Goal: Task Accomplishment & Management: Manage account settings

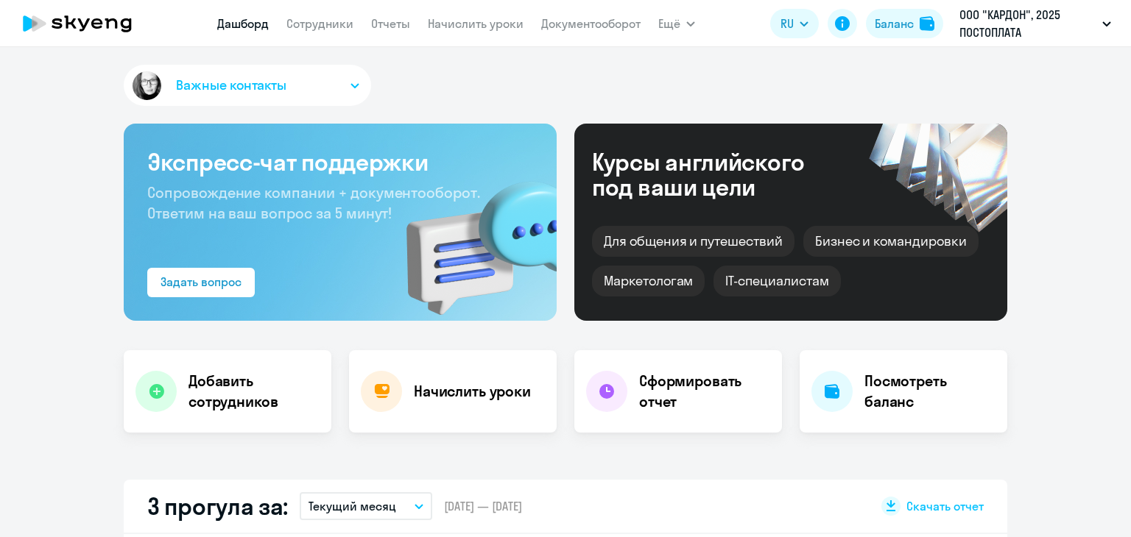
select select "30"
click at [465, 23] on link "Начислить уроки" at bounding box center [476, 23] width 96 height 15
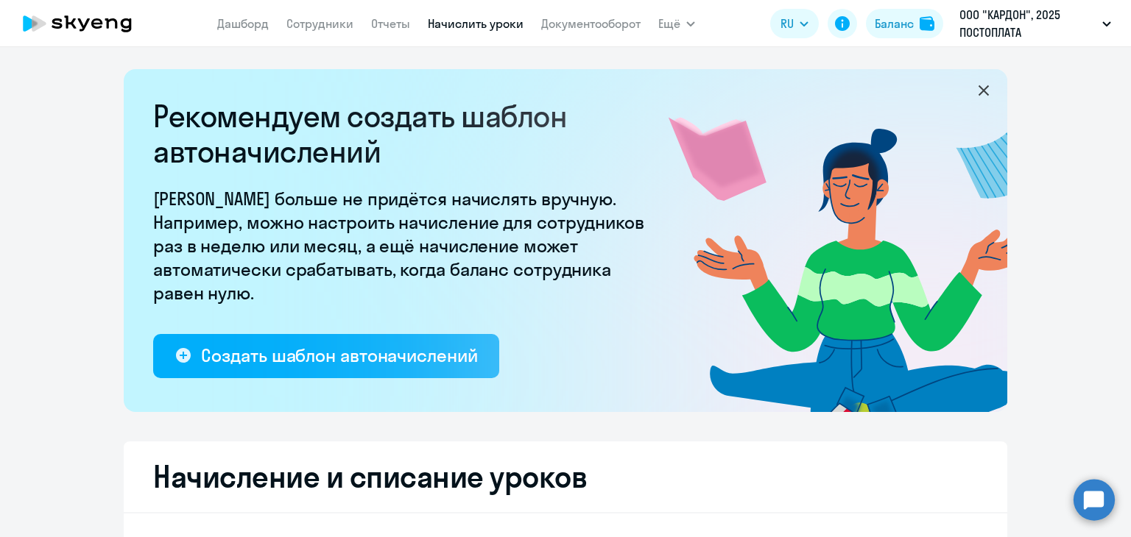
select select "10"
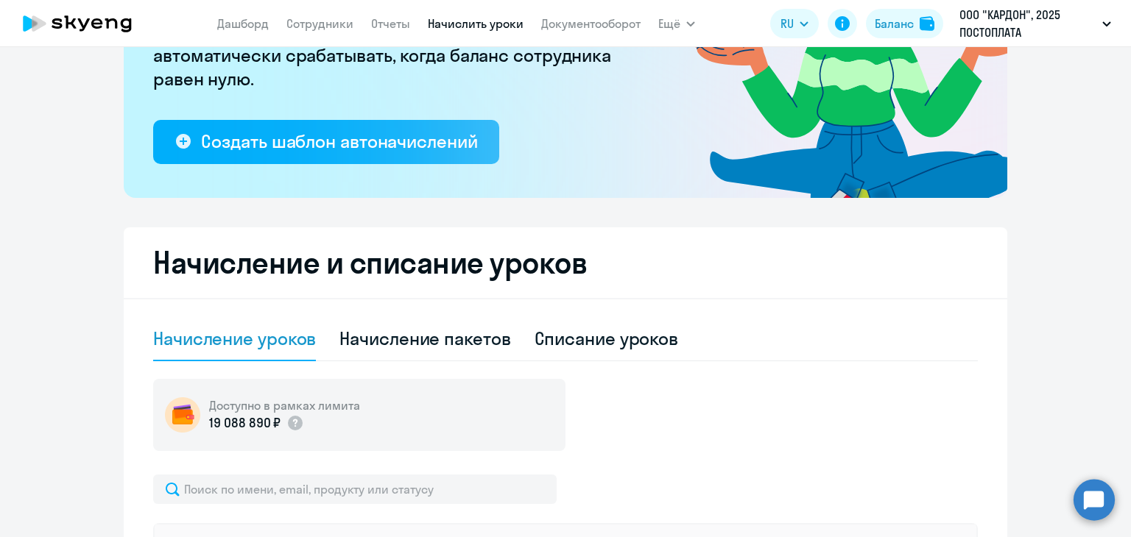
scroll to position [515, 0]
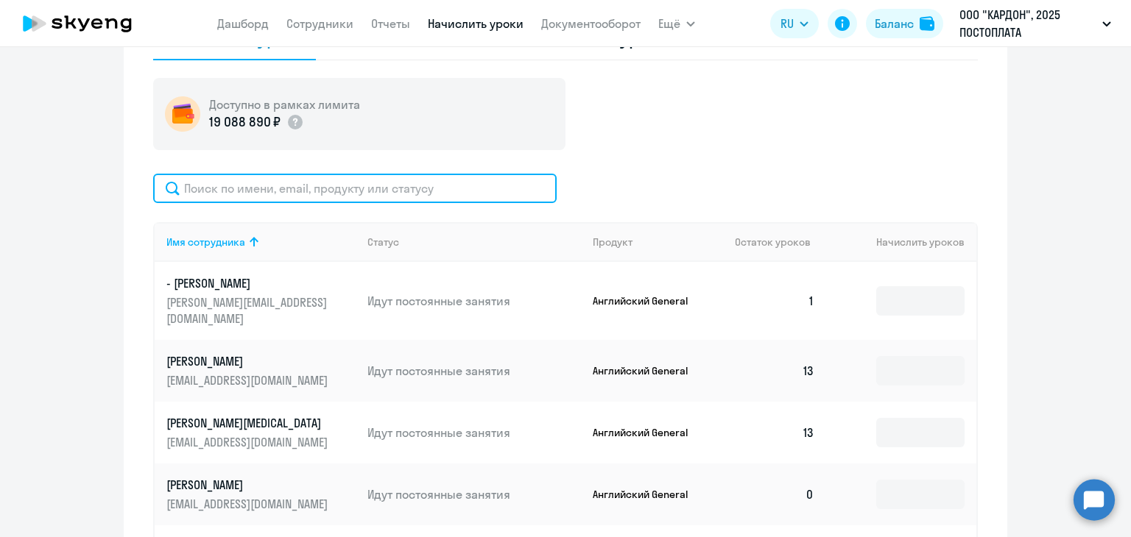
click at [228, 198] on input "text" at bounding box center [354, 188] width 403 height 29
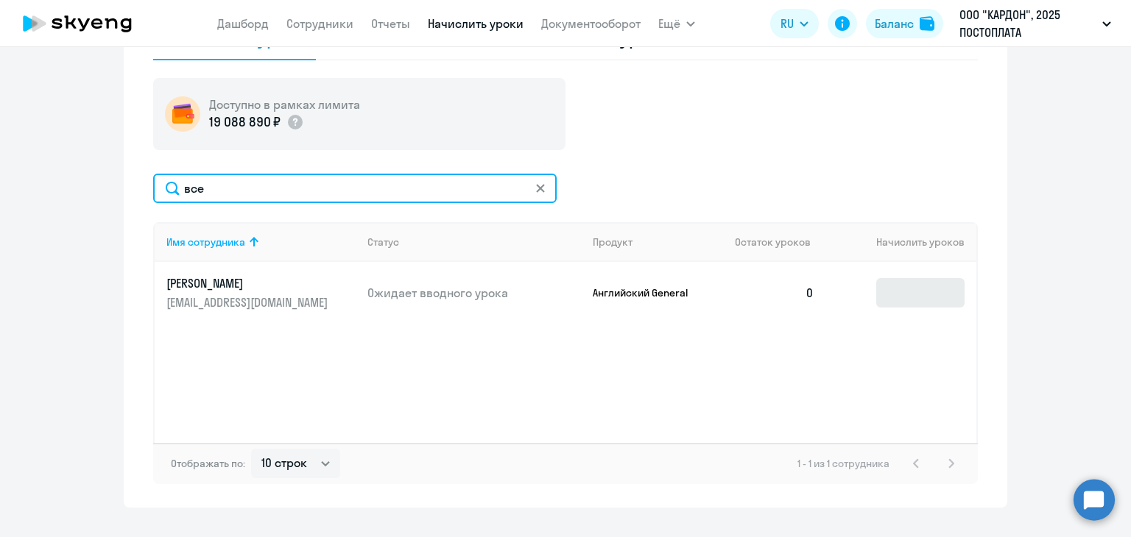
type input "все"
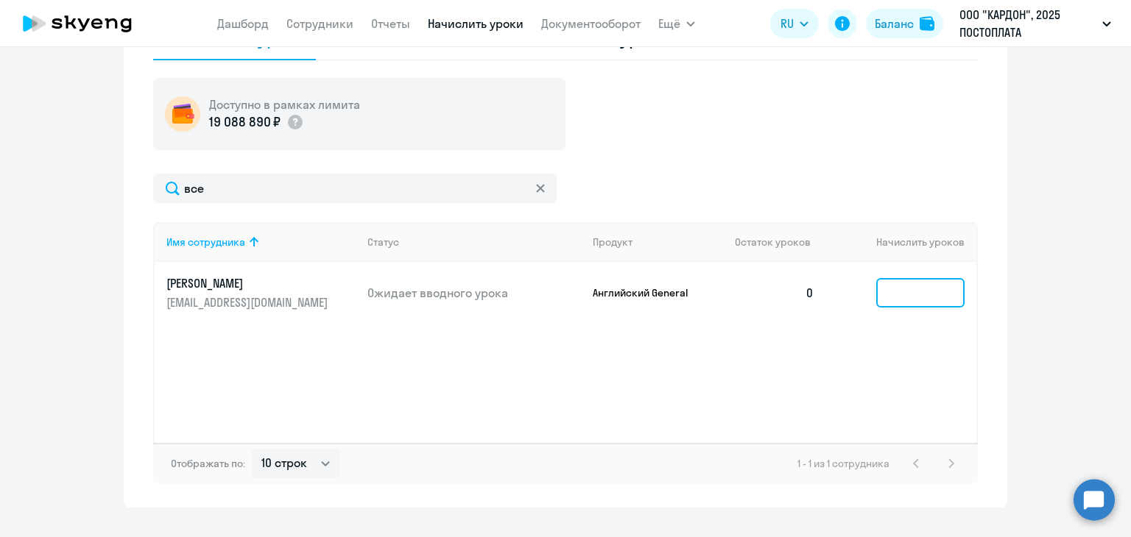
click at [917, 292] on input at bounding box center [920, 292] width 88 height 29
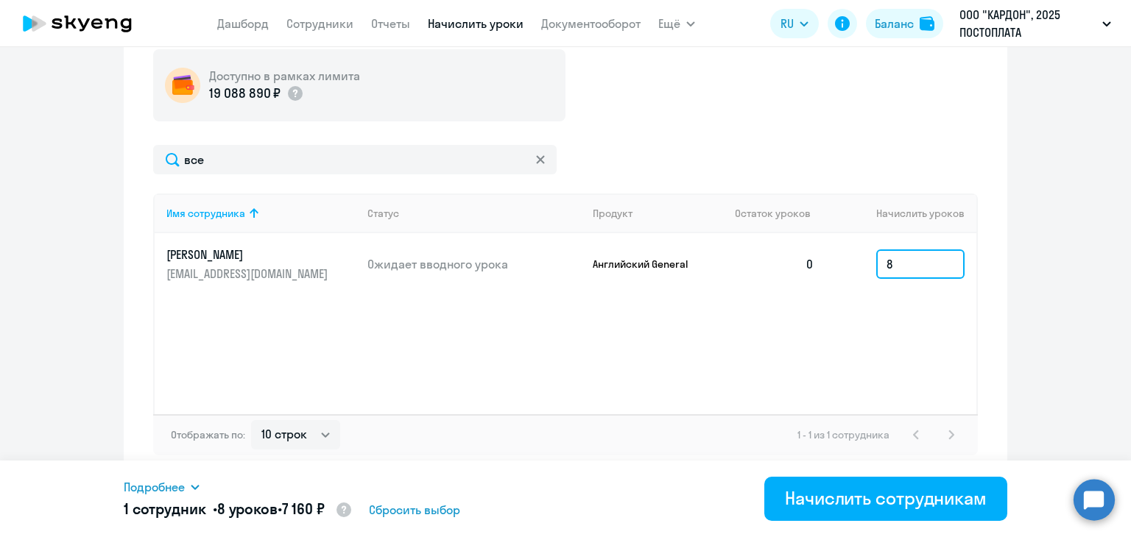
scroll to position [545, 0]
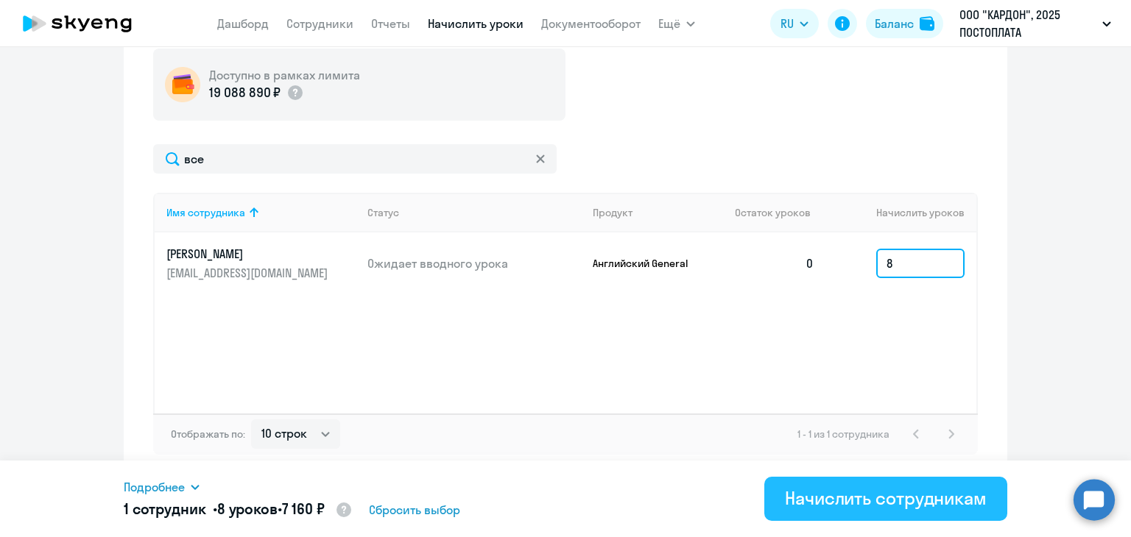
type input "8"
click at [850, 501] on div "Начислить сотрудникам" at bounding box center [886, 499] width 202 height 24
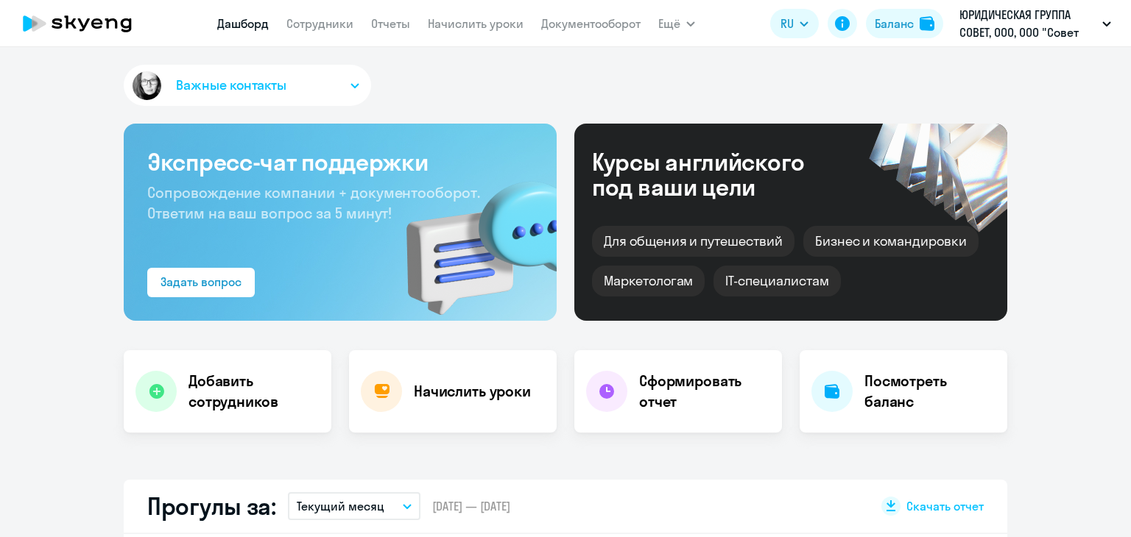
select select "30"
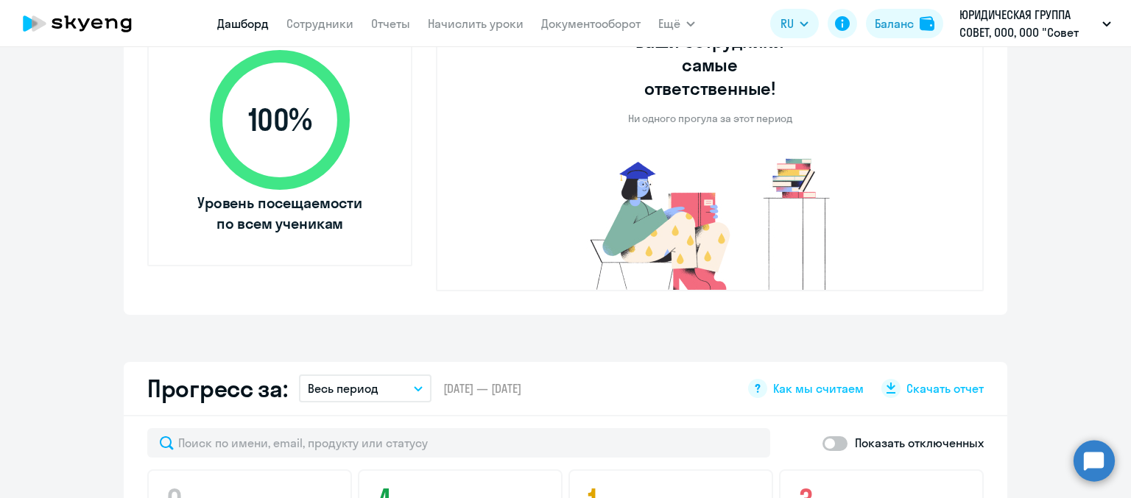
scroll to position [446, 0]
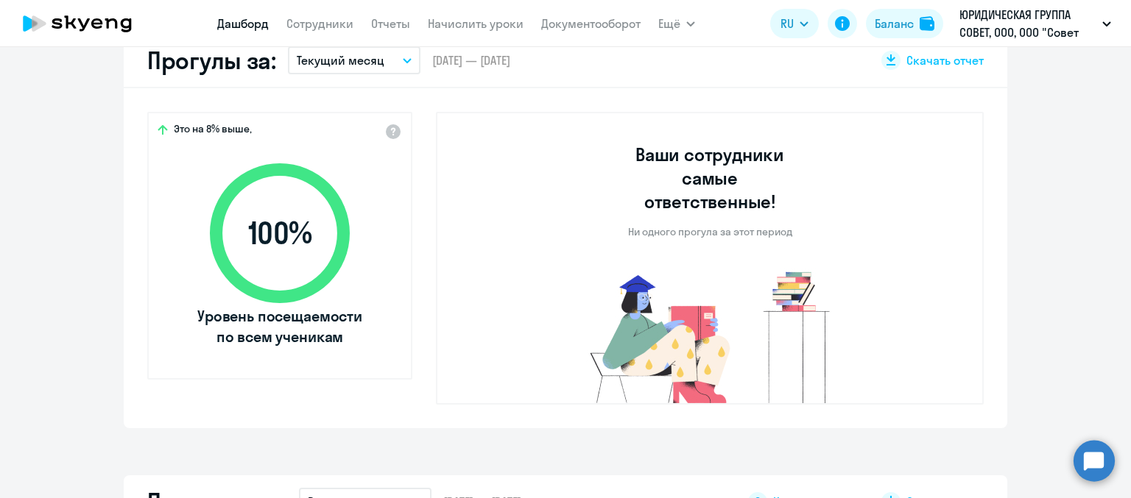
click at [342, 33] on nav "[PERSON_NAME] Отчеты Начислить уроки Документооборот" at bounding box center [428, 23] width 423 height 29
click at [341, 29] on link "Сотрудники" at bounding box center [319, 23] width 67 height 15
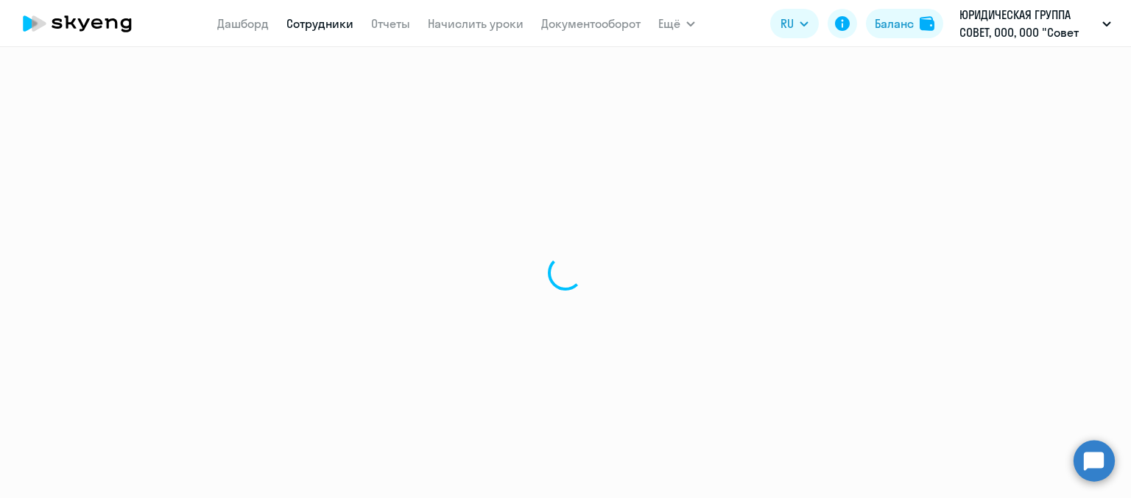
select select "30"
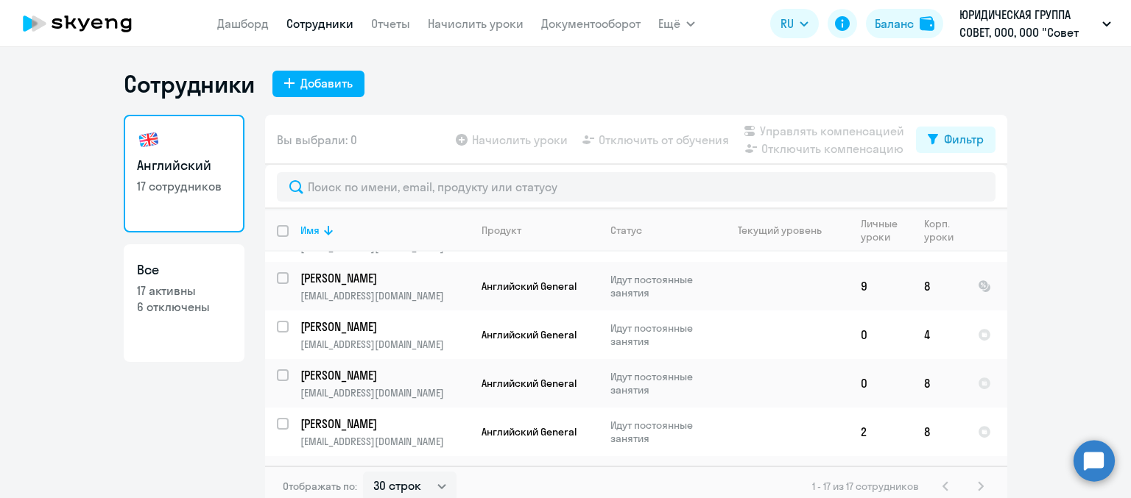
scroll to position [147, 0]
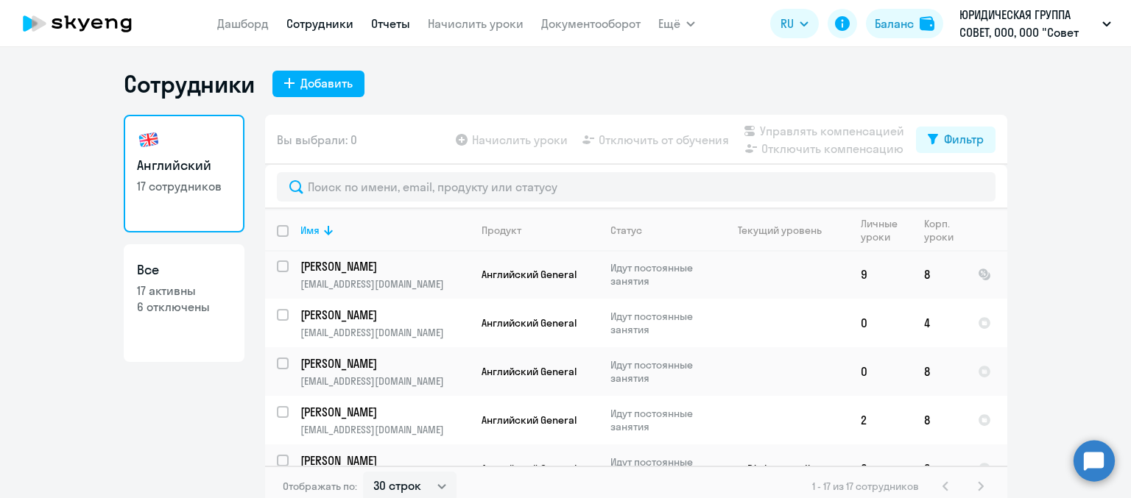
click at [392, 24] on link "Отчеты" at bounding box center [390, 23] width 39 height 15
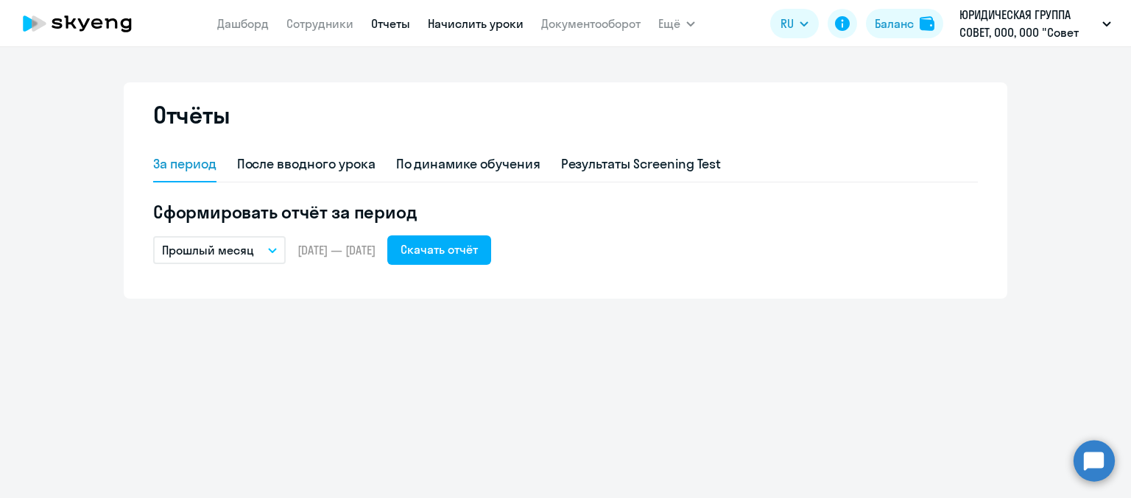
click at [481, 26] on link "Начислить уроки" at bounding box center [476, 23] width 96 height 15
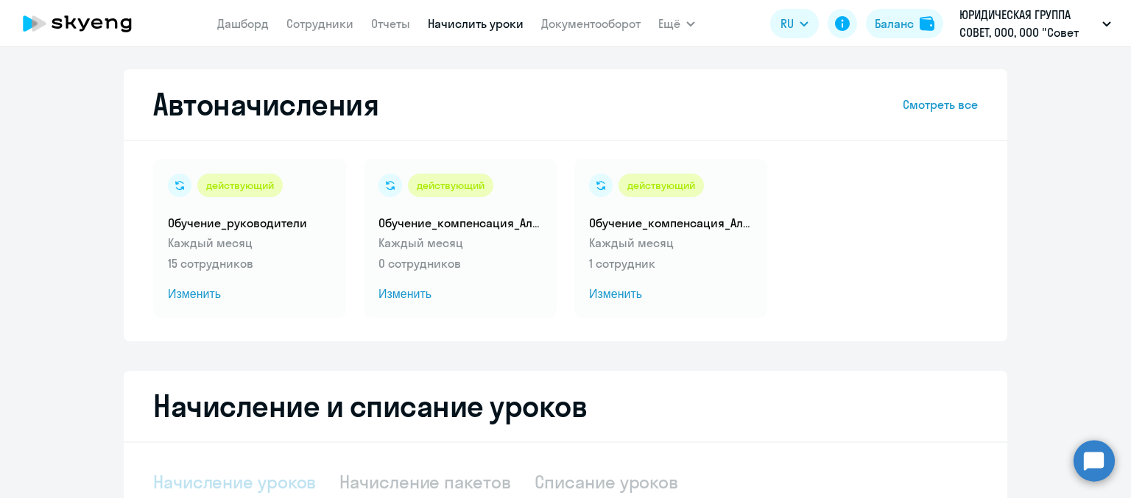
select select "10"
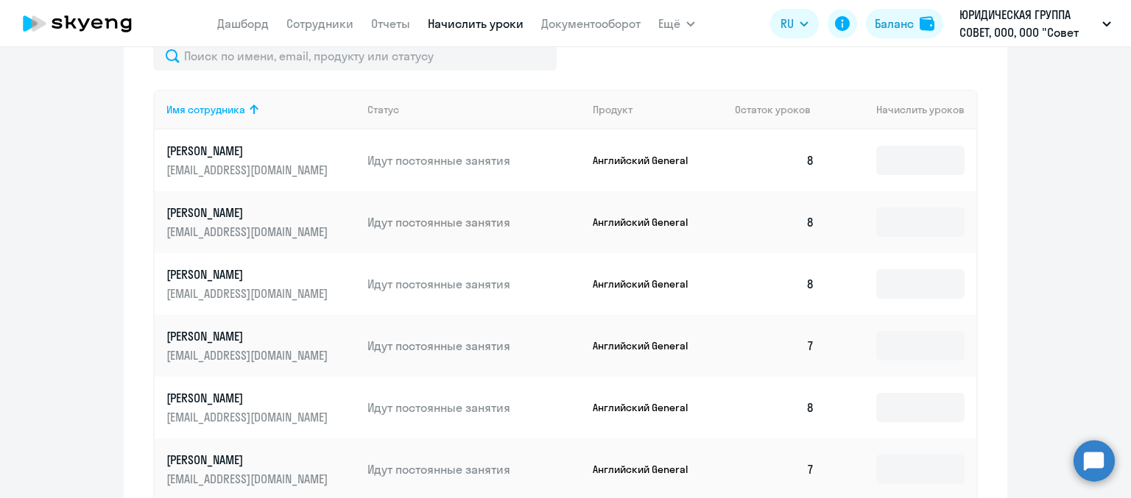
scroll to position [589, 0]
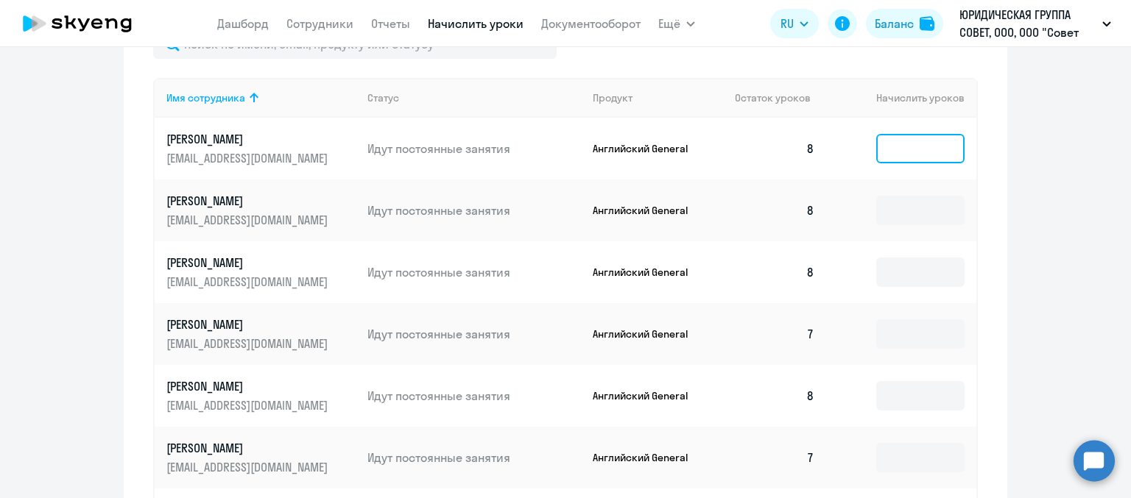
click at [907, 147] on input at bounding box center [920, 148] width 88 height 29
type input "1"
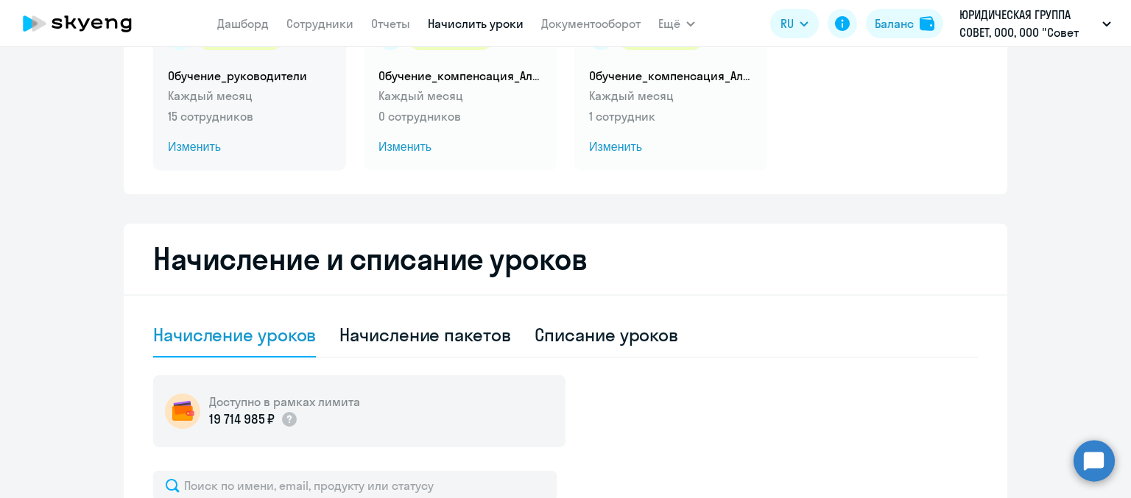
scroll to position [74, 0]
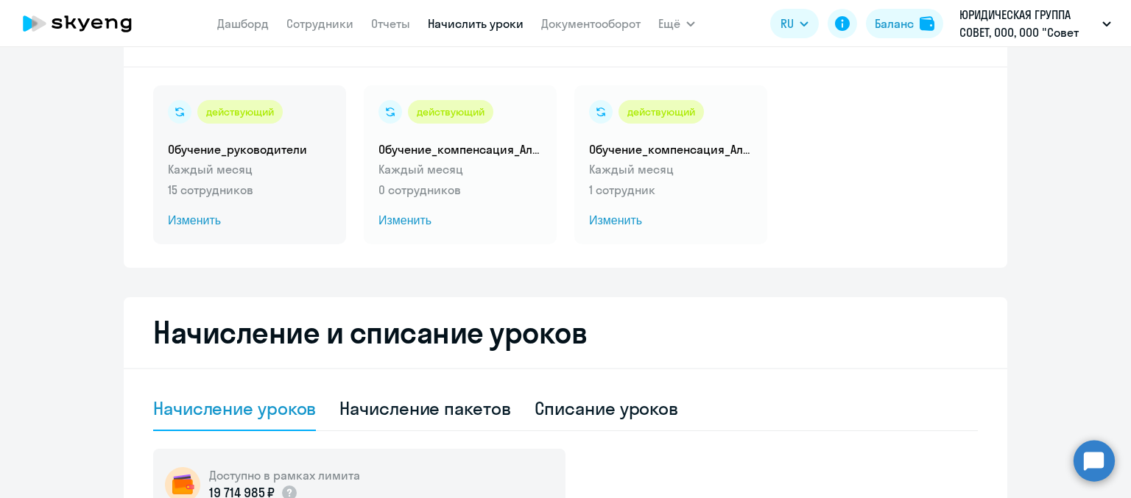
click at [180, 222] on span "Изменить" at bounding box center [249, 221] width 163 height 18
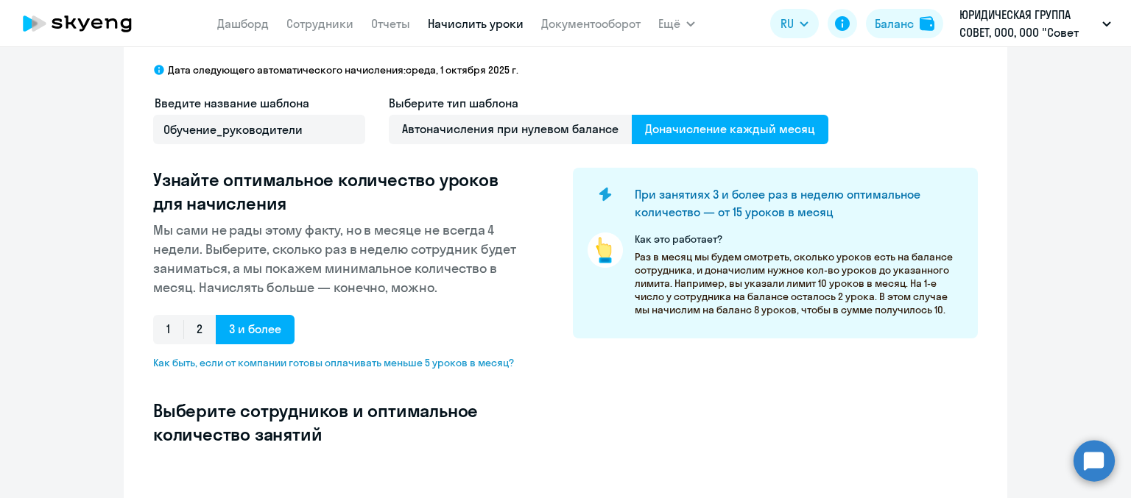
select select "10"
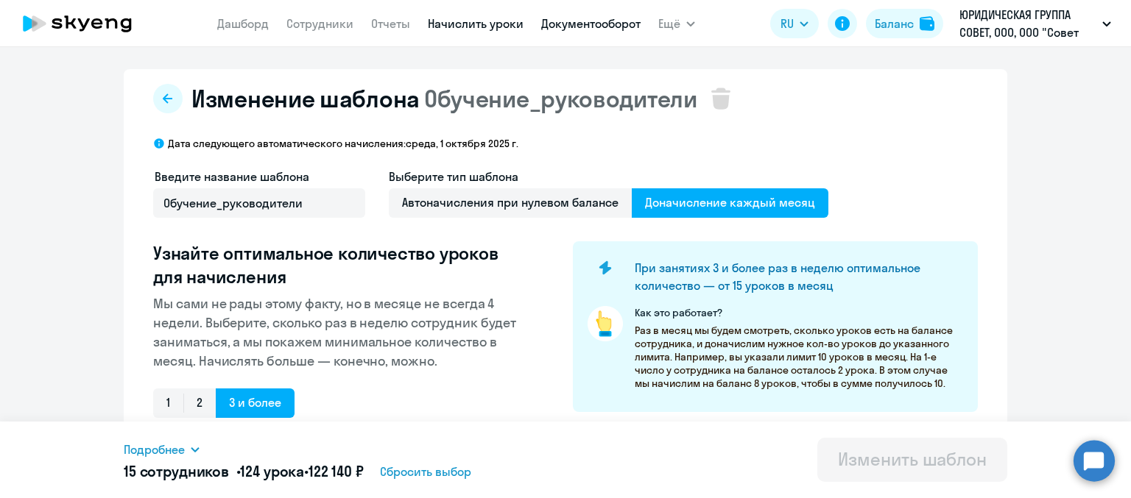
click at [624, 24] on link "Документооборот" at bounding box center [590, 23] width 99 height 15
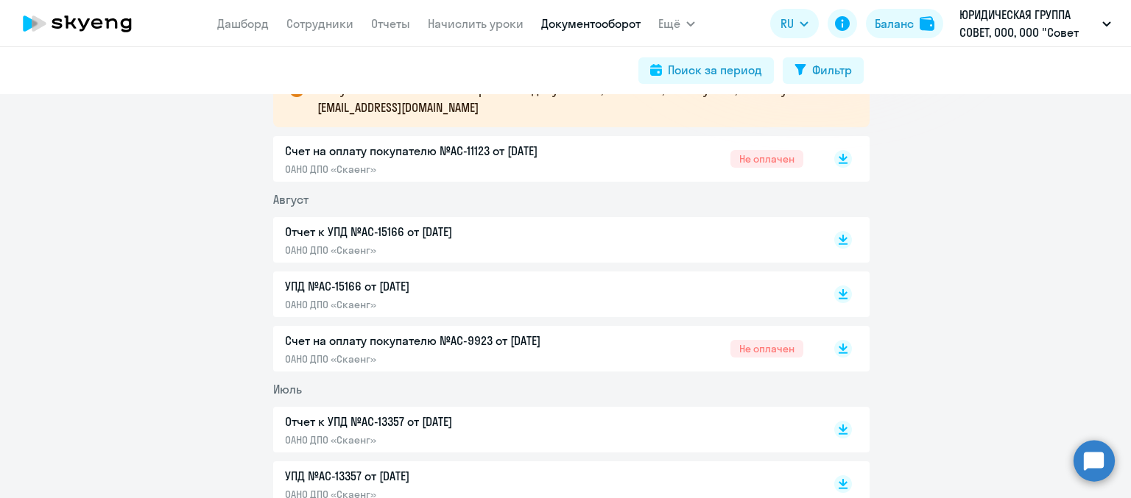
scroll to position [221, 0]
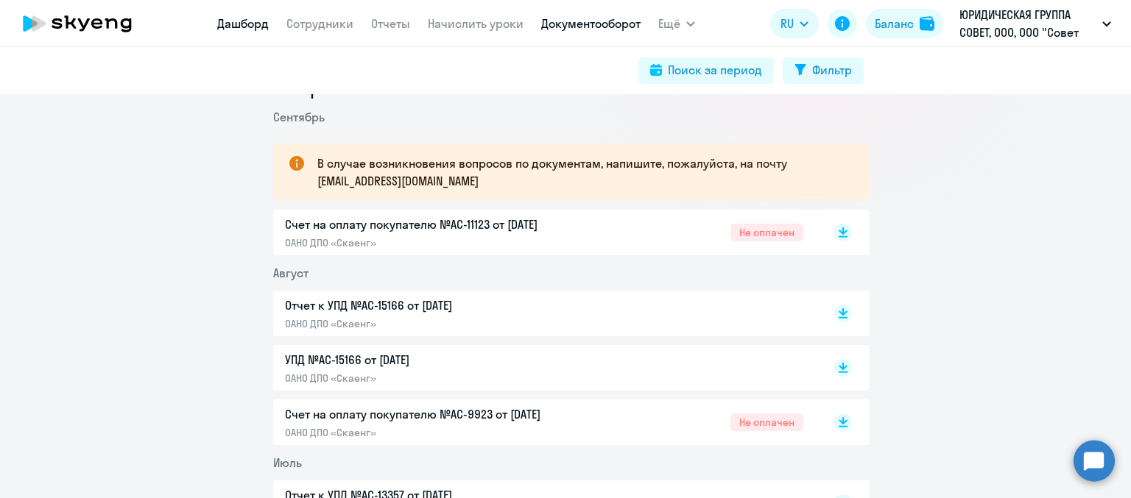
click at [239, 27] on link "Дашборд" at bounding box center [243, 23] width 52 height 15
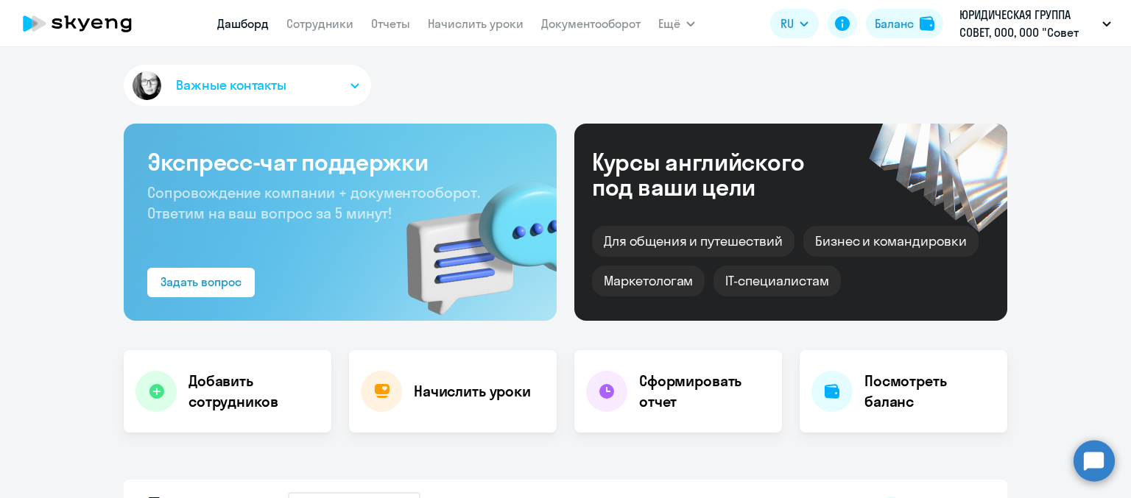
select select "30"
click at [582, 33] on nav "[PERSON_NAME] Отчеты Начислить уроки Документооборот" at bounding box center [428, 23] width 423 height 29
click at [582, 27] on link "Документооборот" at bounding box center [590, 23] width 99 height 15
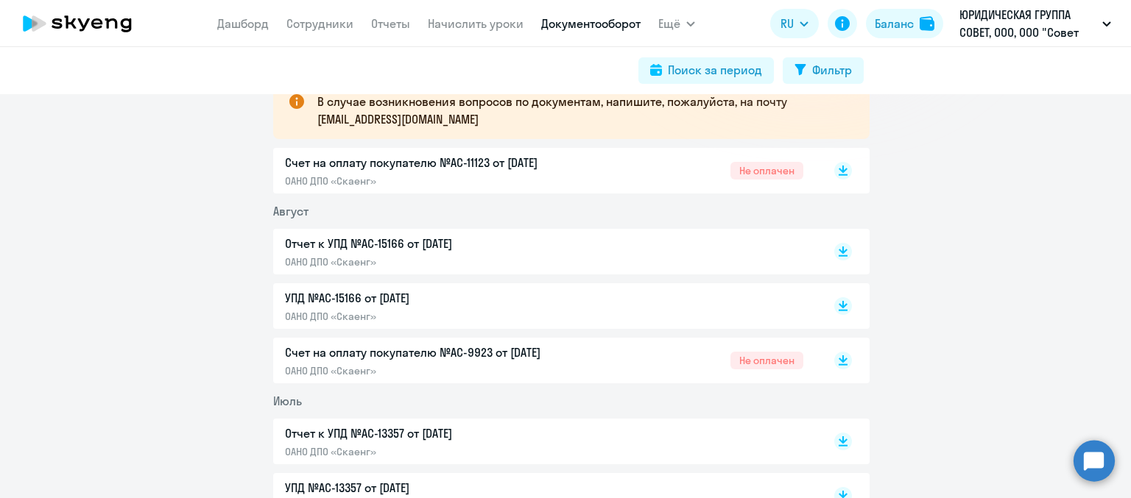
scroll to position [294, 0]
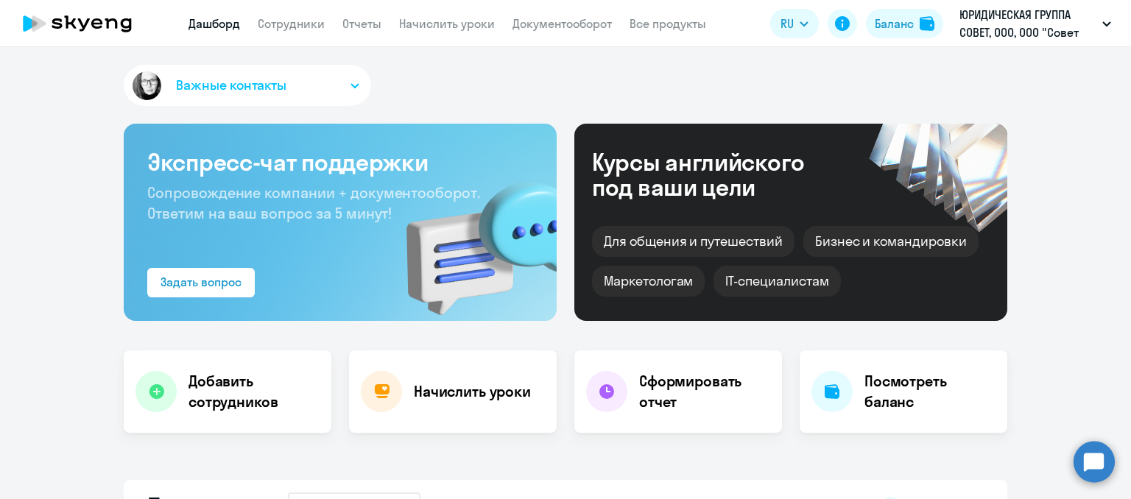
select select "30"
click at [297, 24] on link "Сотрудники" at bounding box center [291, 23] width 67 height 15
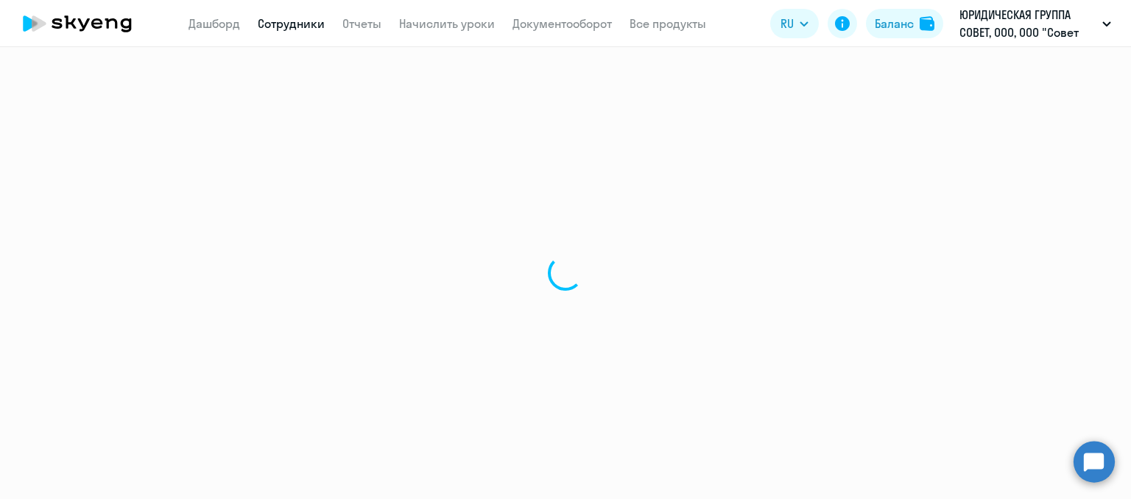
select select "30"
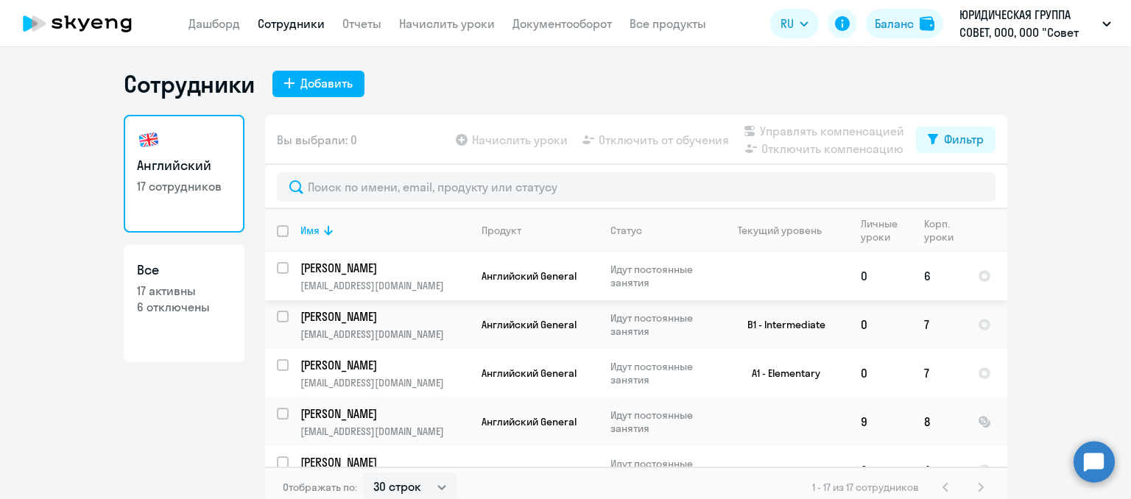
click at [279, 270] on input "select row 41025644" at bounding box center [291, 276] width 29 height 29
checkbox input "true"
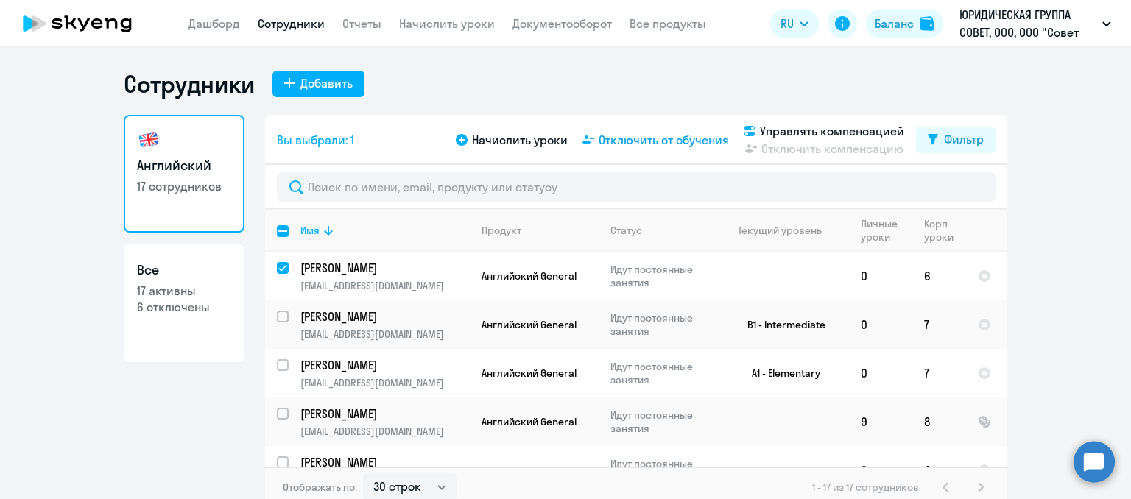
click at [618, 141] on span "Отключить от обучения" at bounding box center [664, 140] width 130 height 18
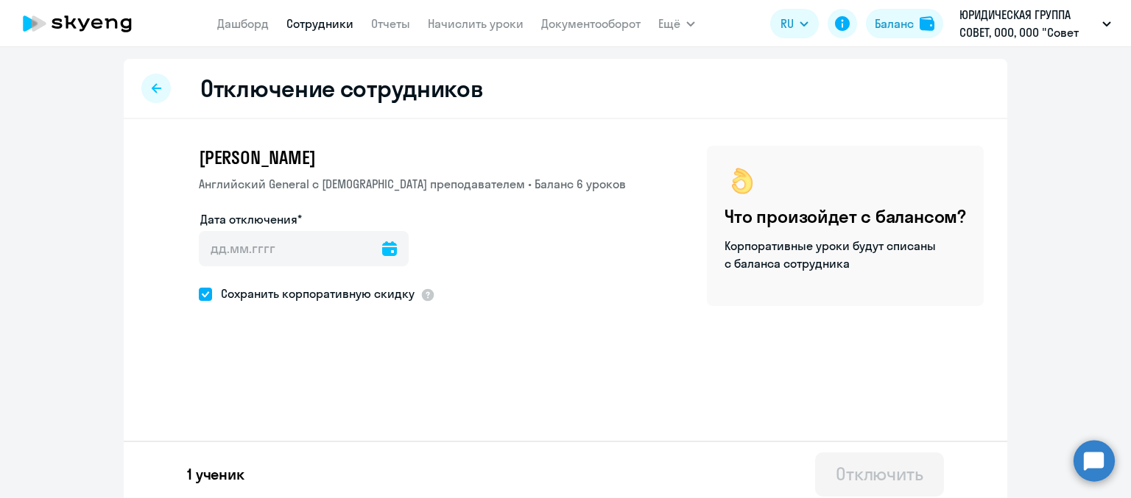
click at [334, 28] on link "Сотрудники" at bounding box center [319, 23] width 67 height 15
select select "30"
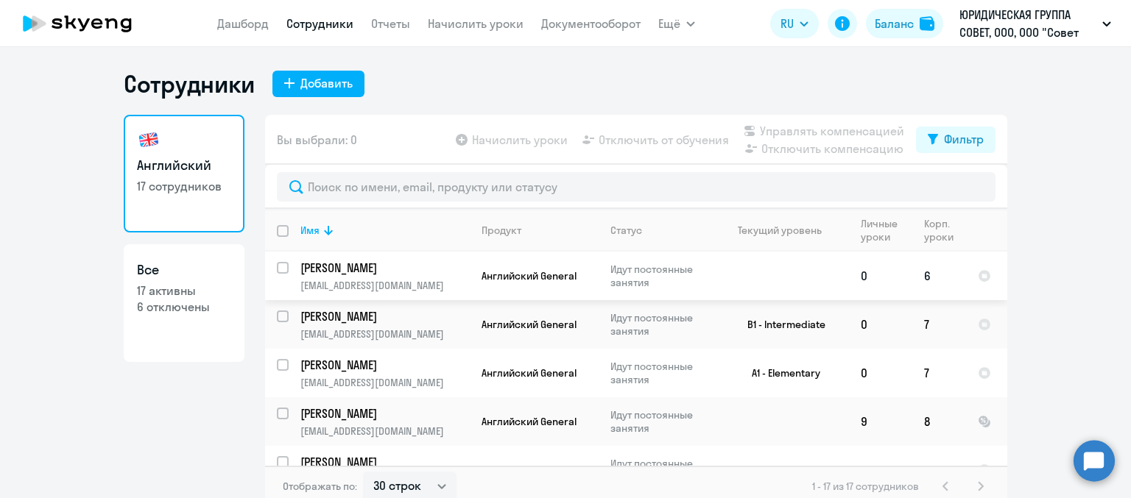
click at [277, 269] on input "select row 41025644" at bounding box center [291, 276] width 29 height 29
checkbox input "true"
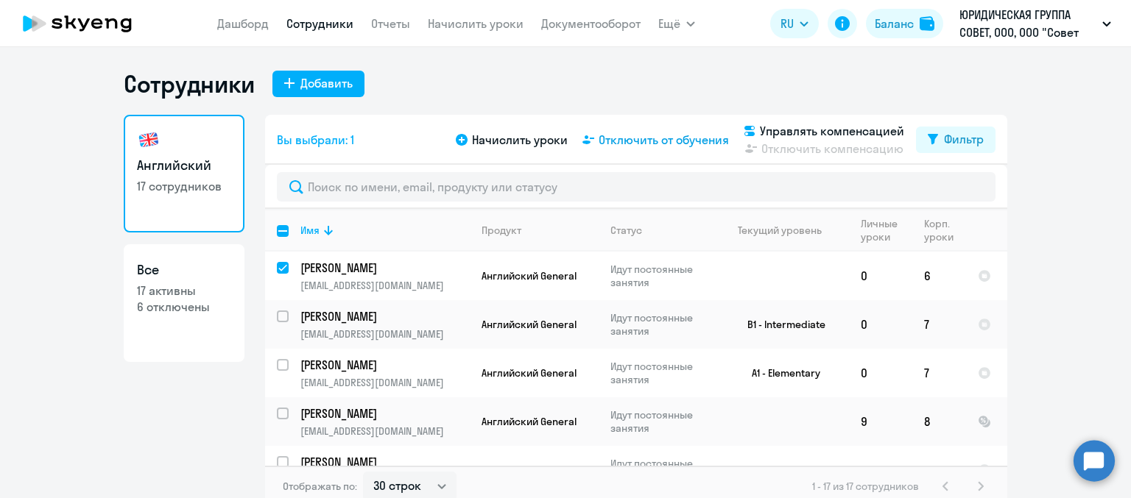
click at [671, 144] on span "Отключить от обучения" at bounding box center [664, 140] width 130 height 18
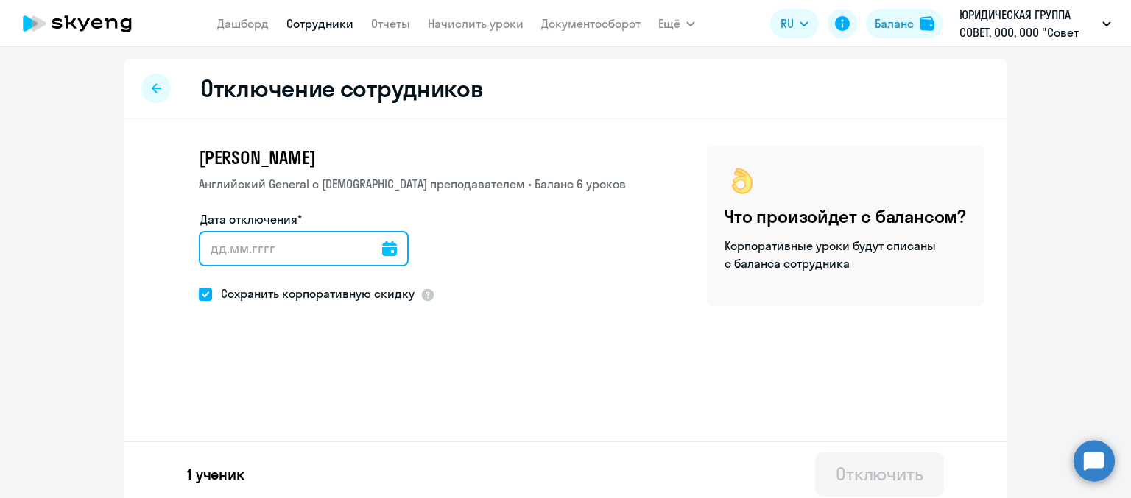
click at [221, 254] on input "Дата отключения*" at bounding box center [304, 248] width 210 height 35
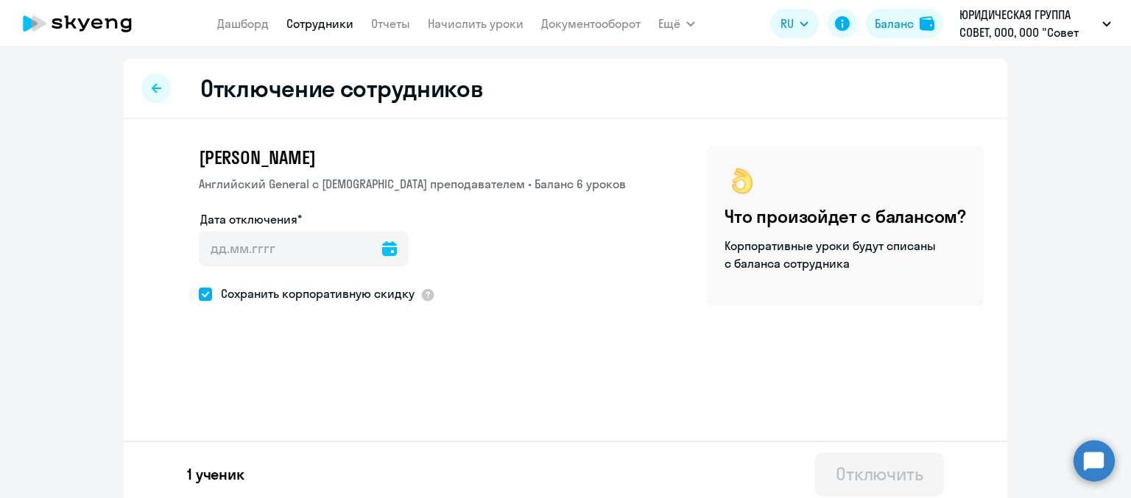
click at [382, 246] on icon at bounding box center [389, 248] width 15 height 15
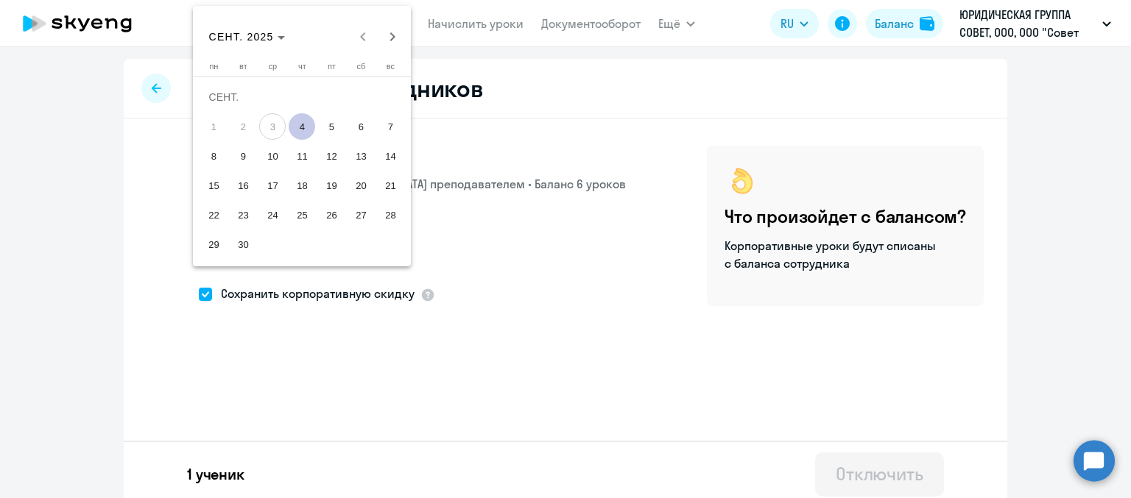
click at [336, 127] on span "5" at bounding box center [331, 126] width 27 height 27
type input "05.09.2025"
type input "5.9.2025"
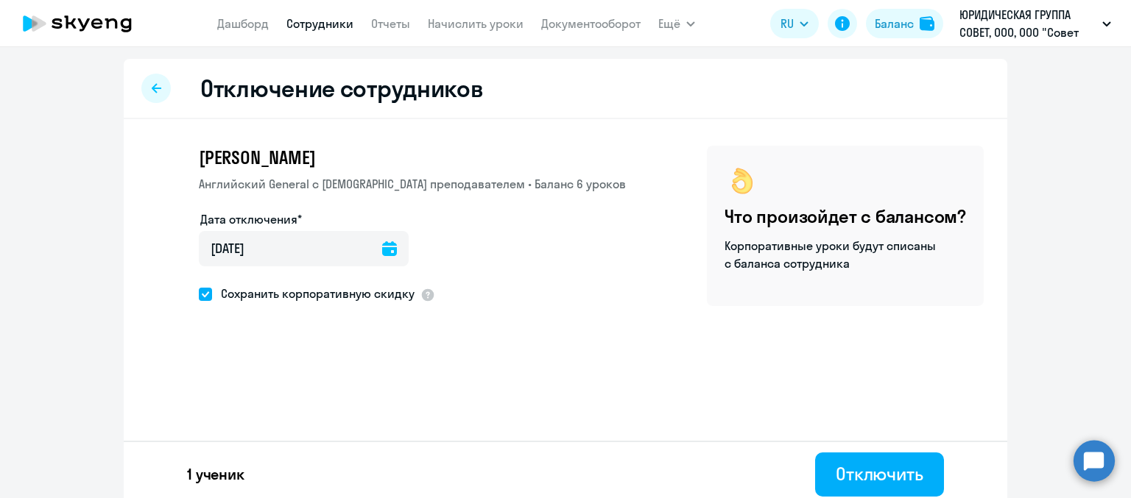
click at [305, 26] on link "Сотрудники" at bounding box center [319, 23] width 67 height 15
select select "30"
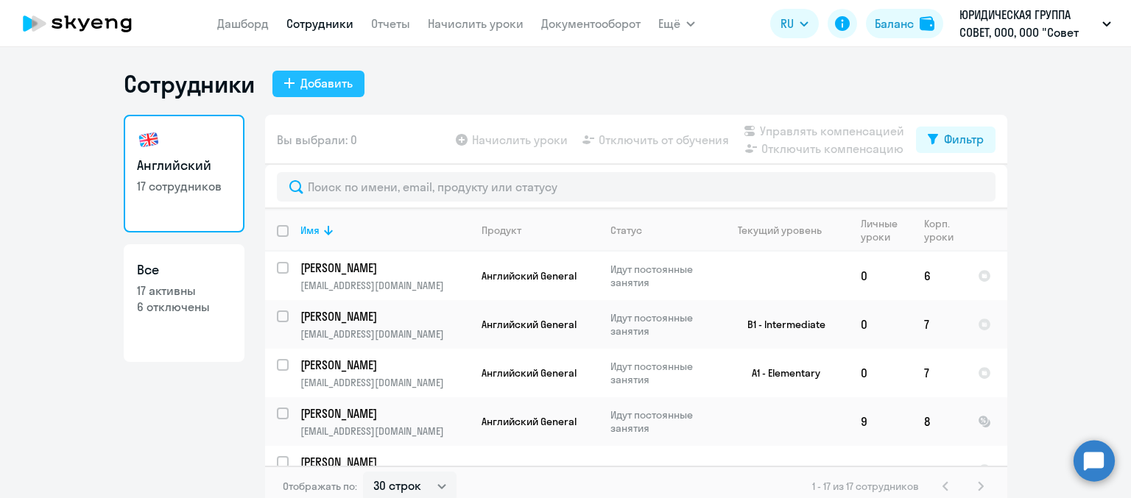
click at [336, 86] on div "Добавить" at bounding box center [326, 83] width 52 height 18
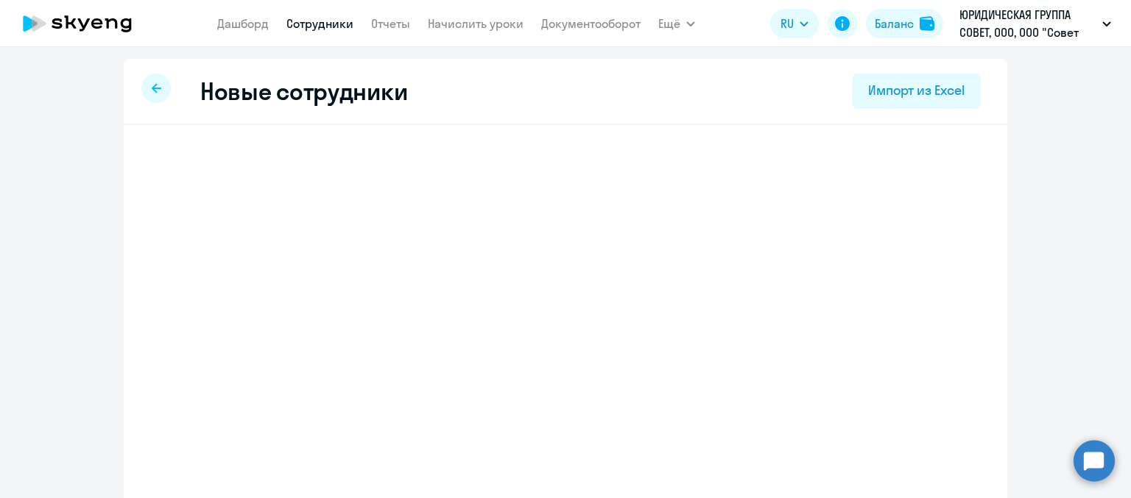
select select "english_adult_not_native_speaker"
select select "3"
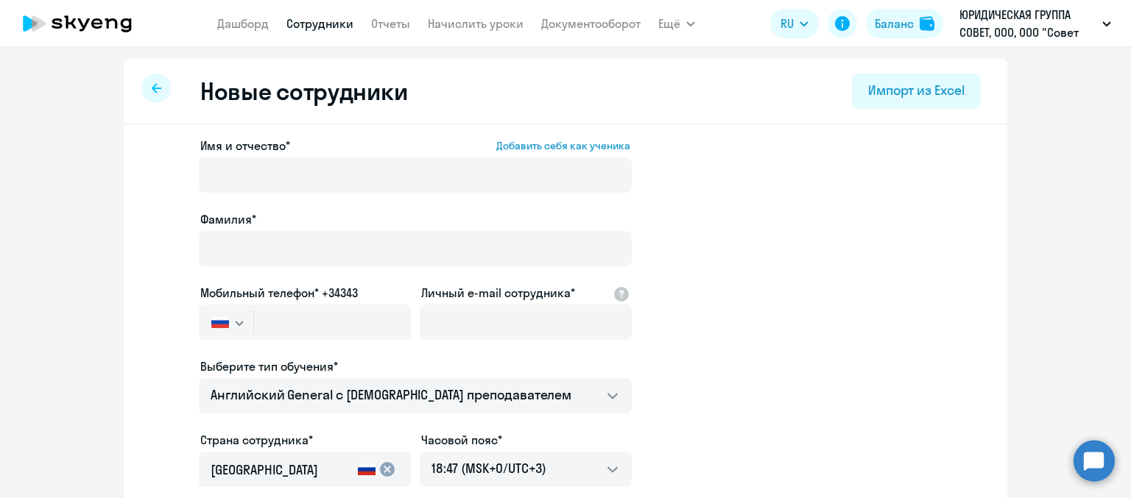
click at [327, 155] on div "Имя и отчество* Добавить себя как ученика" at bounding box center [415, 168] width 433 height 62
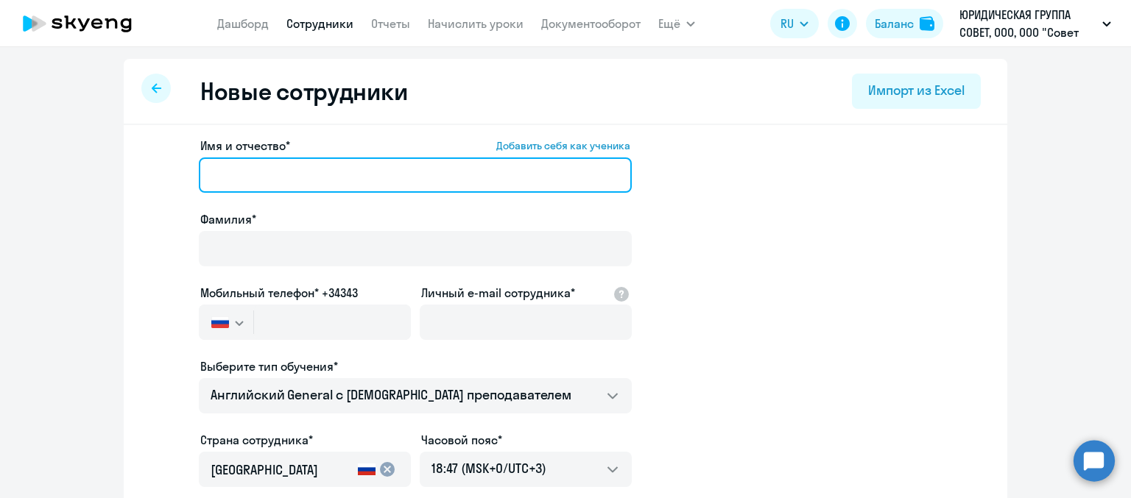
click at [319, 168] on input "Имя и отчество* Добавить себя как ученика" at bounding box center [415, 175] width 433 height 35
